Goal: Task Accomplishment & Management: Use online tool/utility

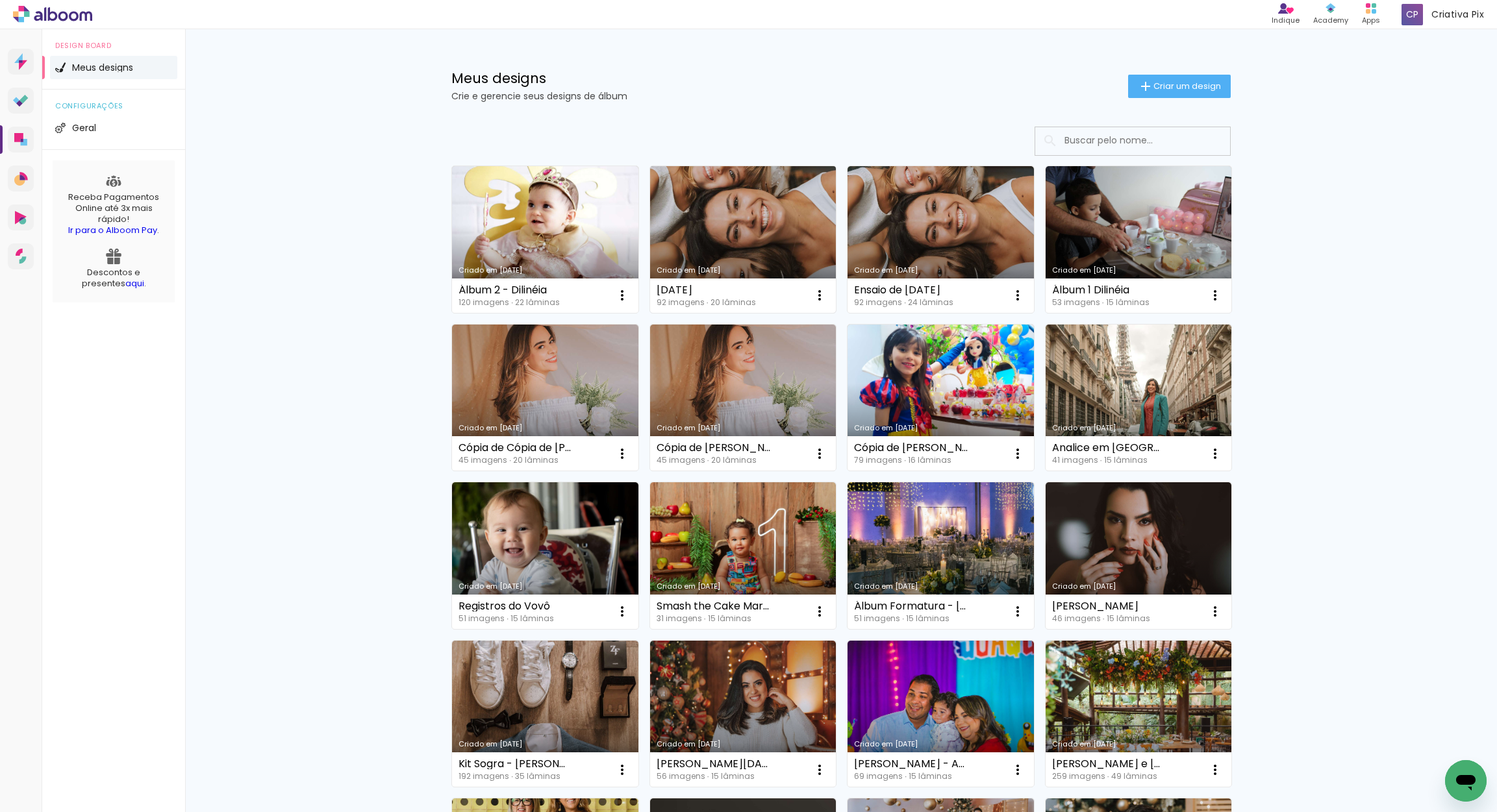
click at [765, 223] on link "Criado em [DATE]" at bounding box center [743, 239] width 186 height 147
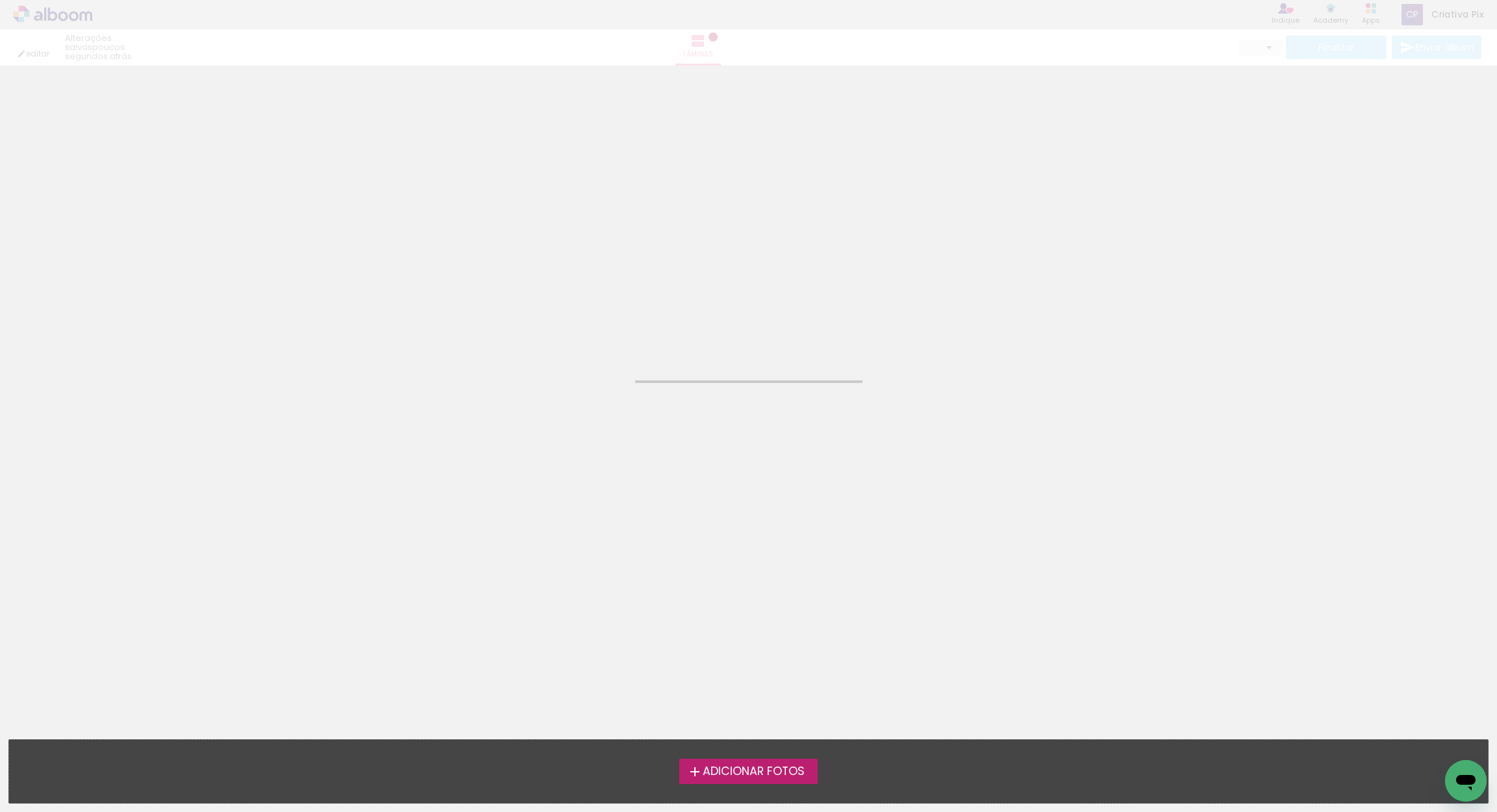
click at [765, 223] on neon-animated-pages "Confirmar Cancelar" at bounding box center [748, 439] width 1497 height 747
